Goal: Find specific page/section: Find specific page/section

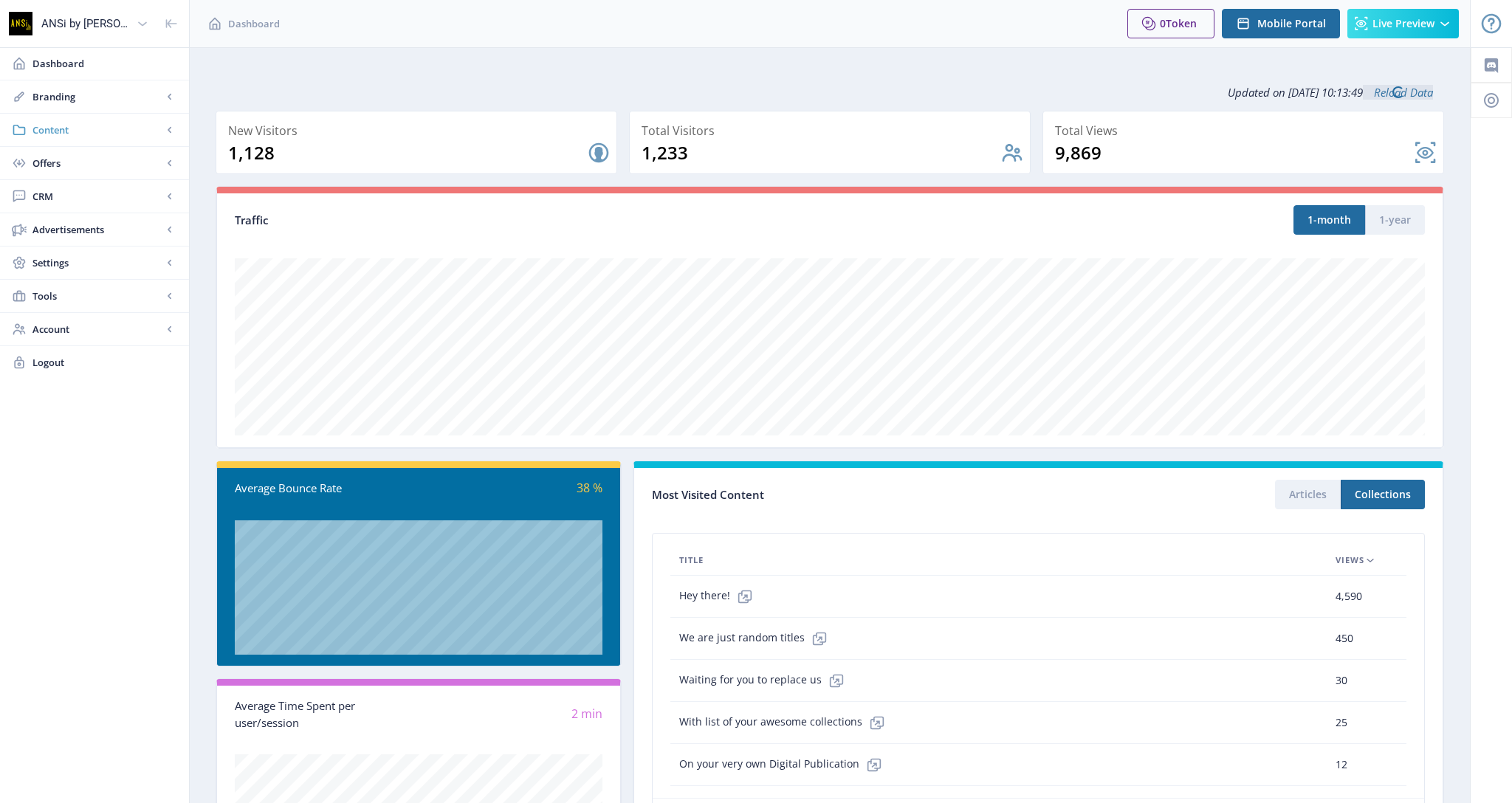
click at [71, 123] on span "Content" at bounding box center [97, 130] width 130 height 15
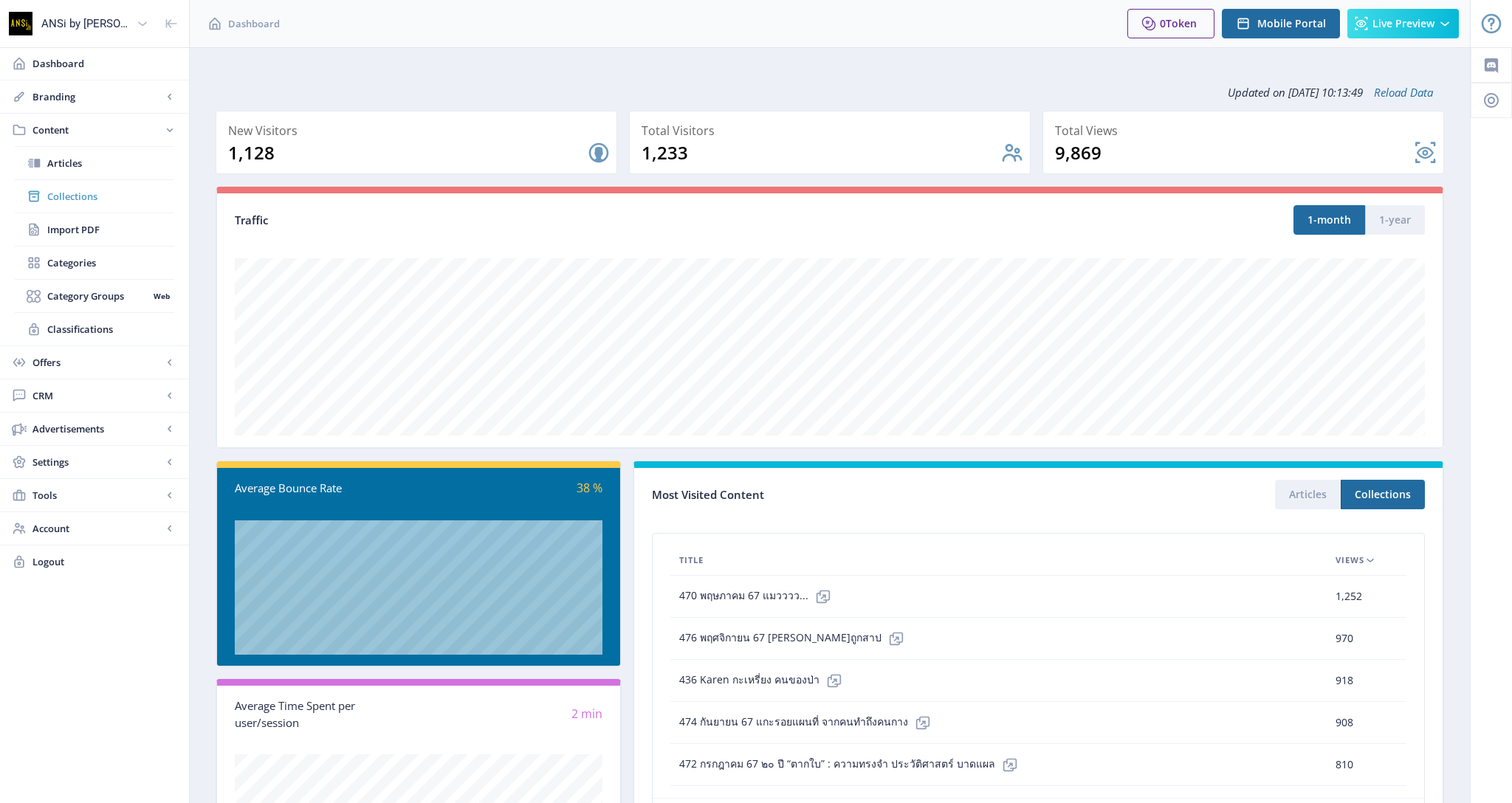
click at [72, 199] on span "Collections" at bounding box center [110, 197] width 126 height 15
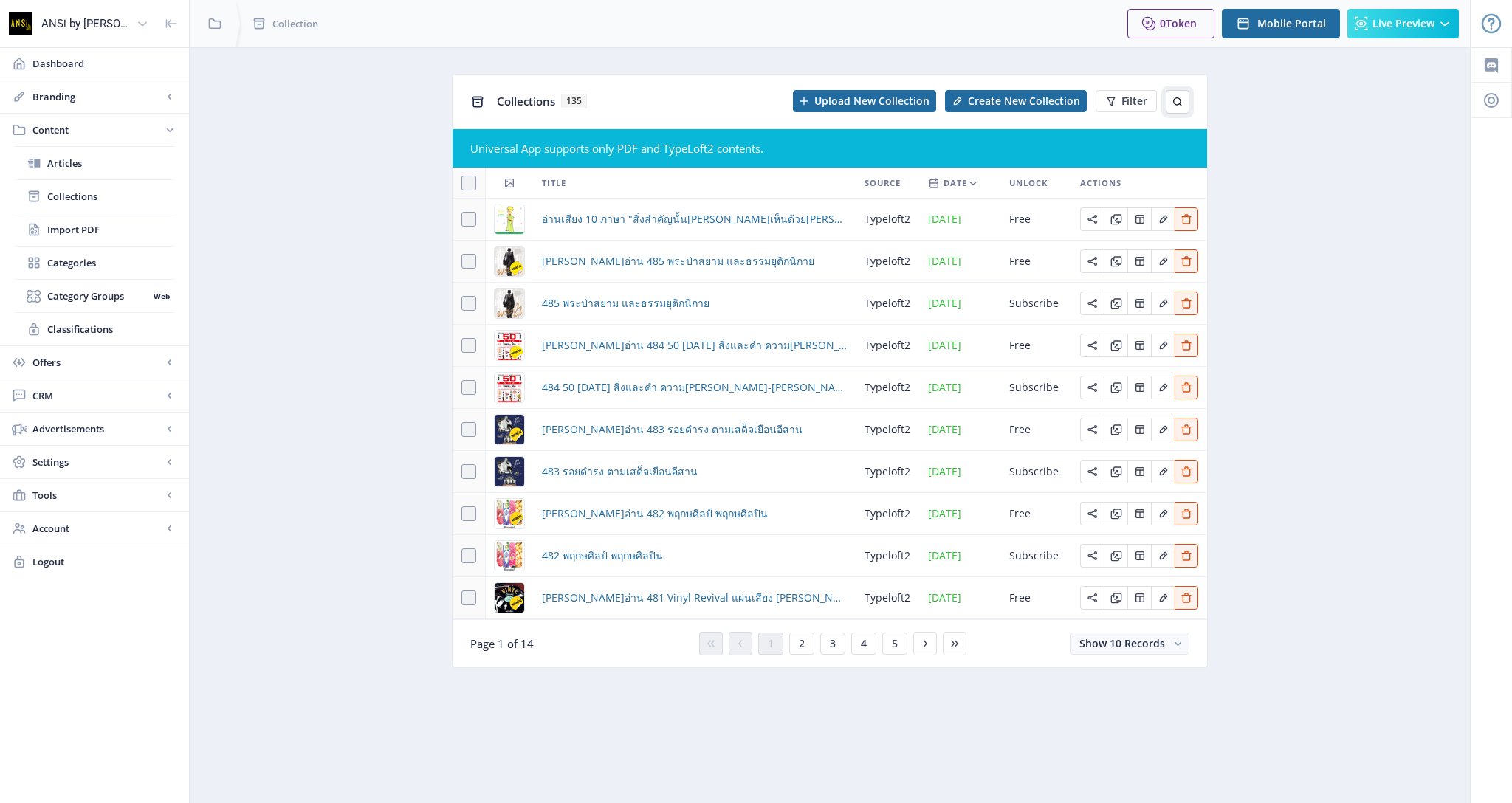
click at [1177, 108] on button at bounding box center [1177, 102] width 24 height 24
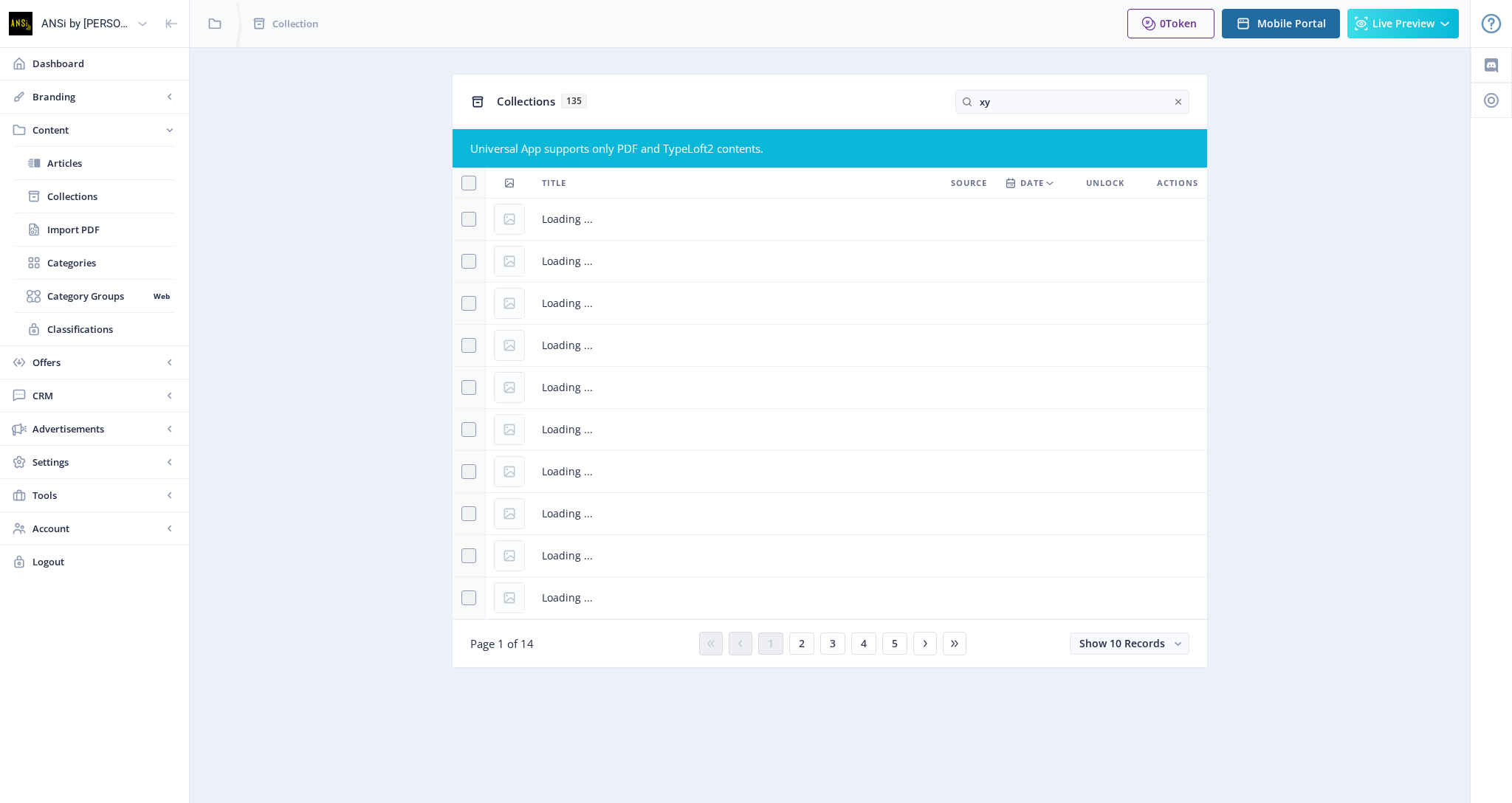
type input "x"
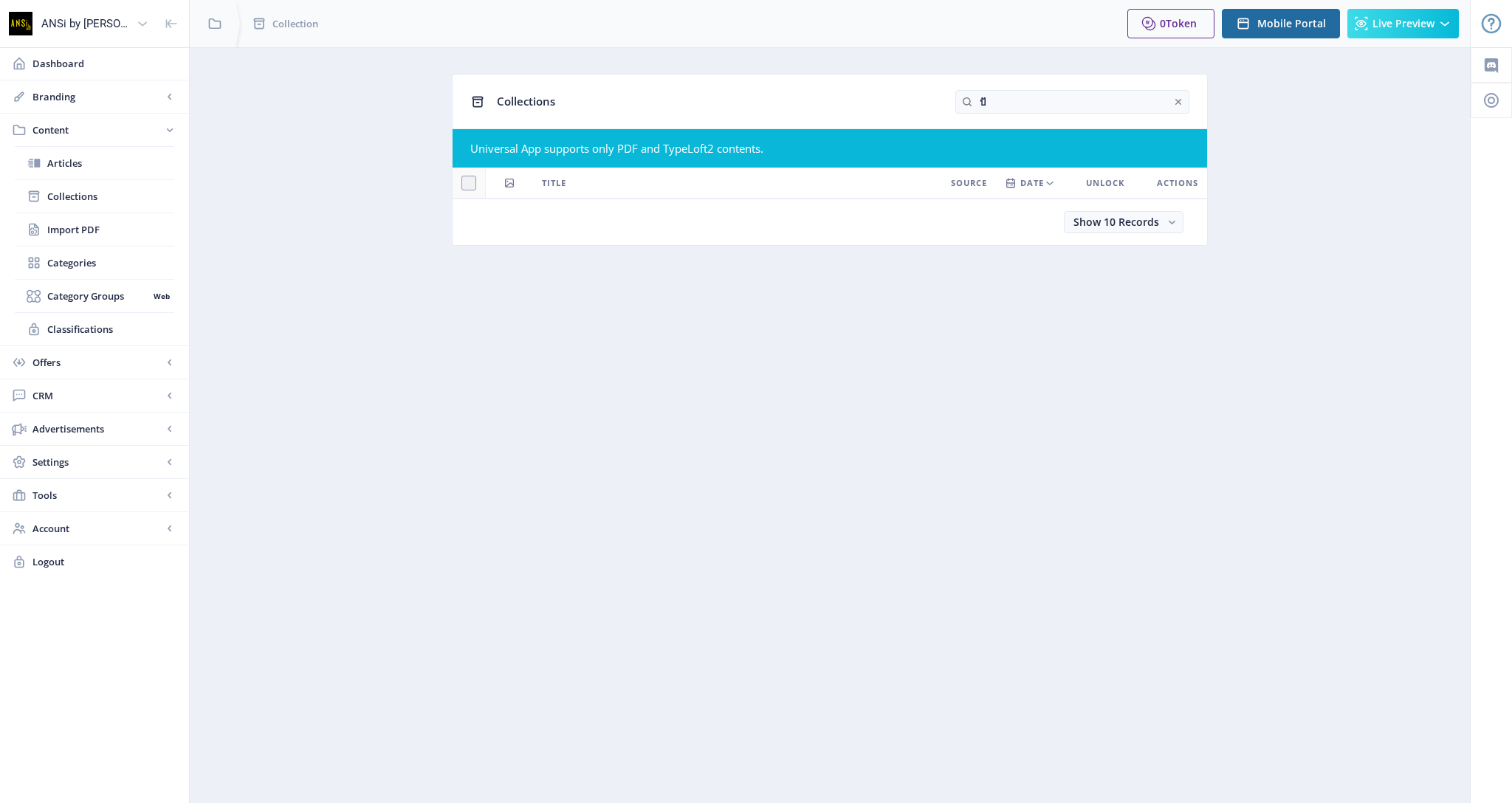
type input "ป"
type input "เ"
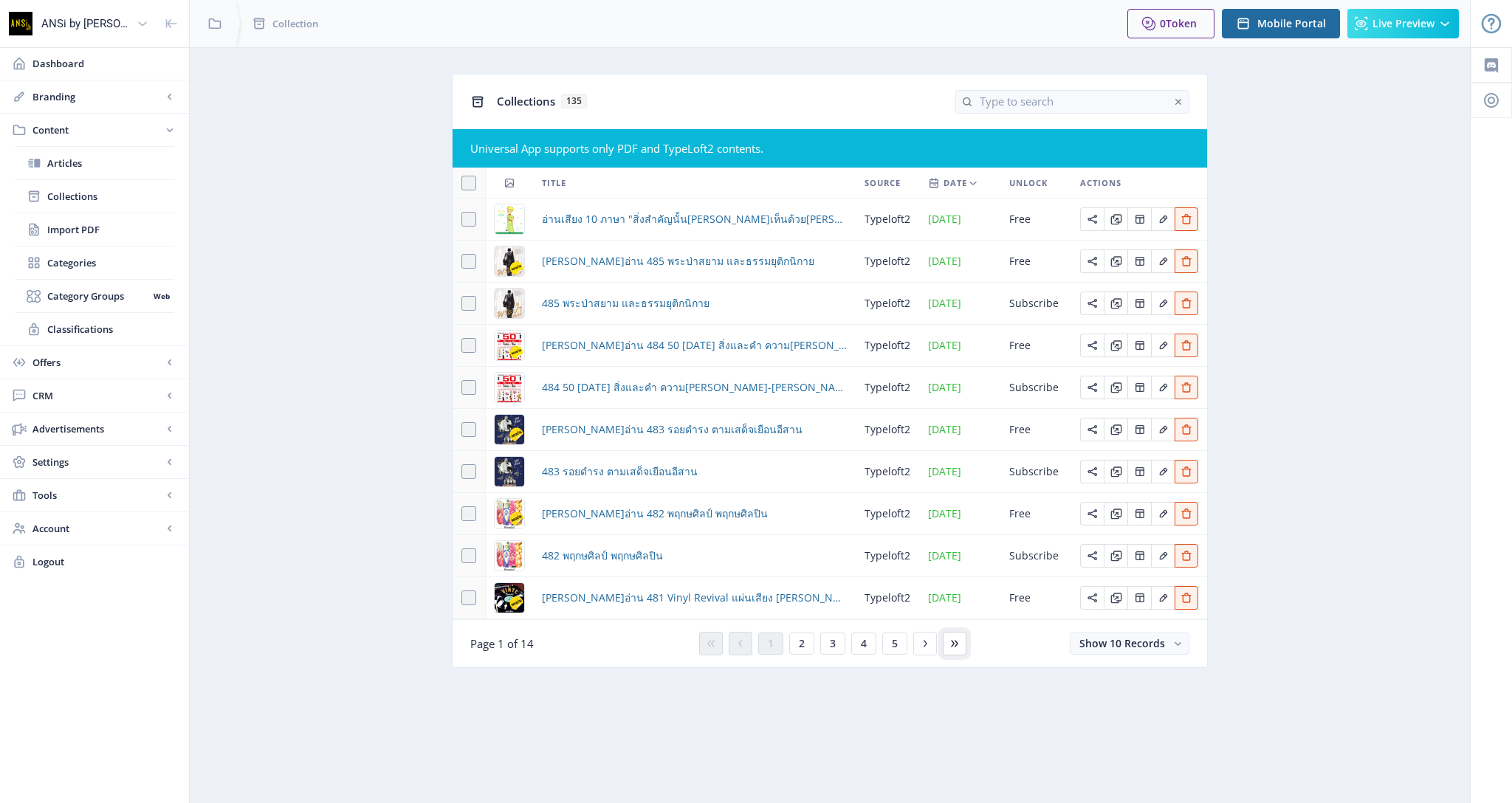
click at [951, 640] on icon at bounding box center [954, 643] width 7 height 7
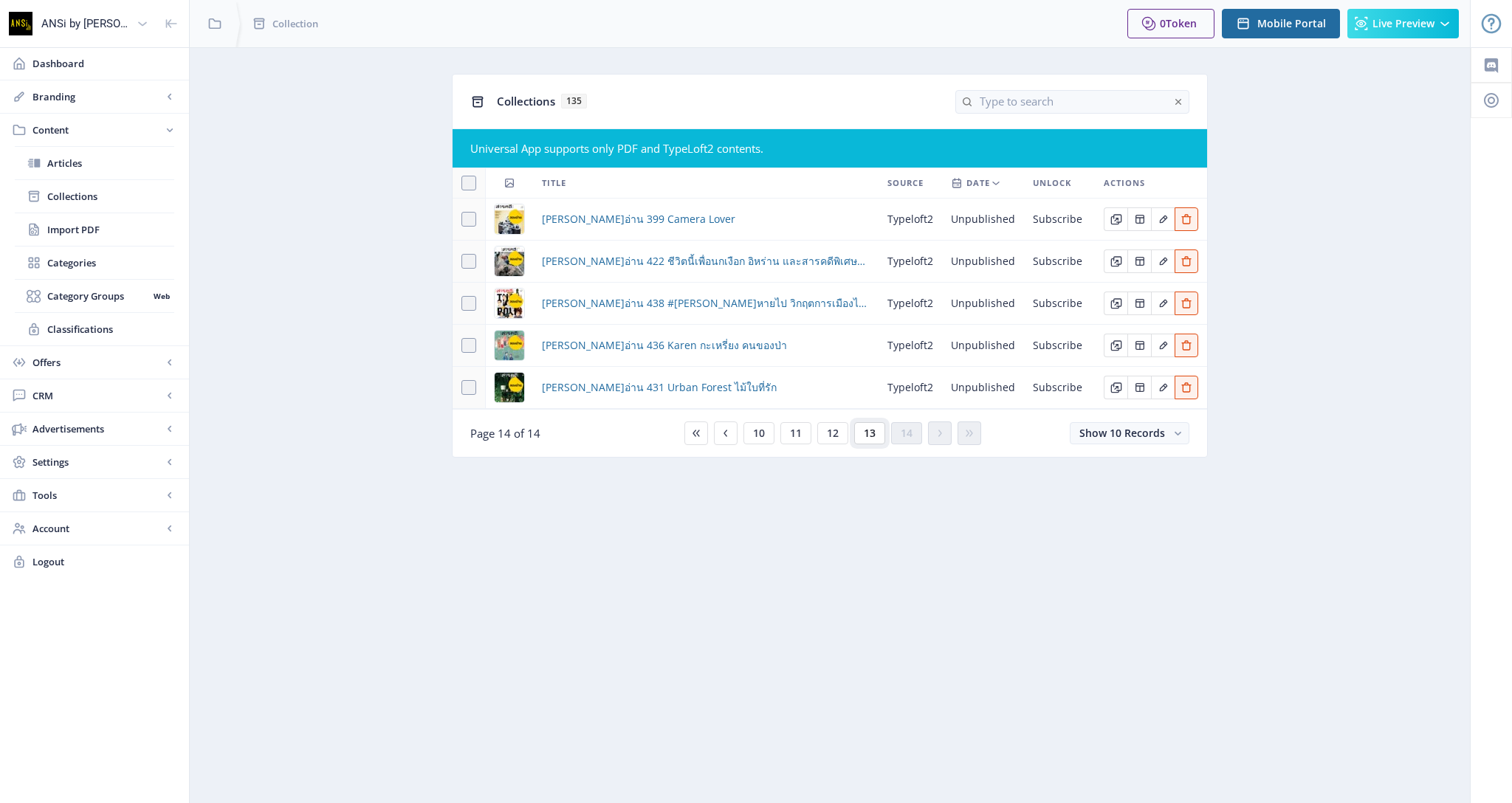
click at [875, 435] on span "13" at bounding box center [869, 433] width 11 height 11
